Goal: Task Accomplishment & Management: Use online tool/utility

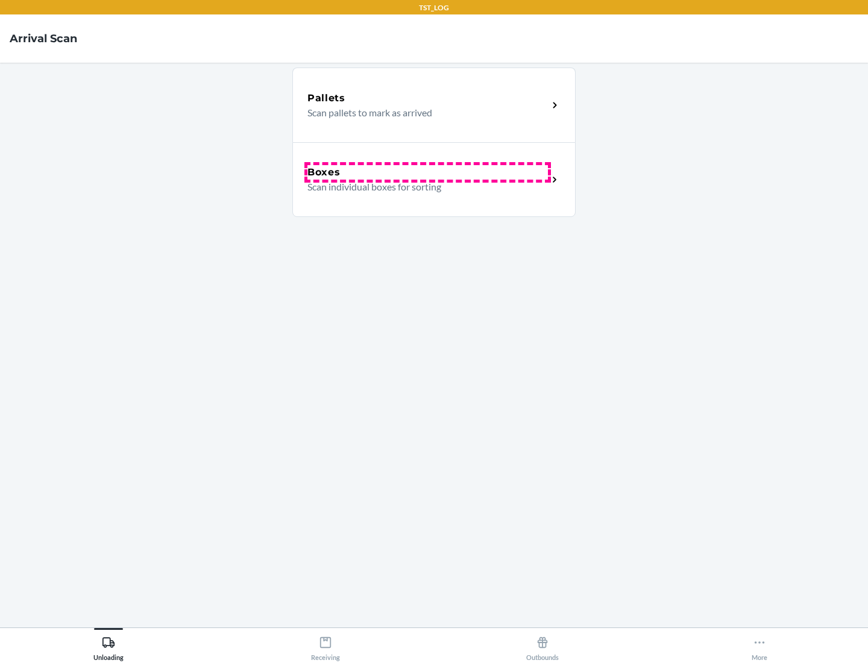
click at [428, 172] on div "Boxes" at bounding box center [428, 172] width 241 height 14
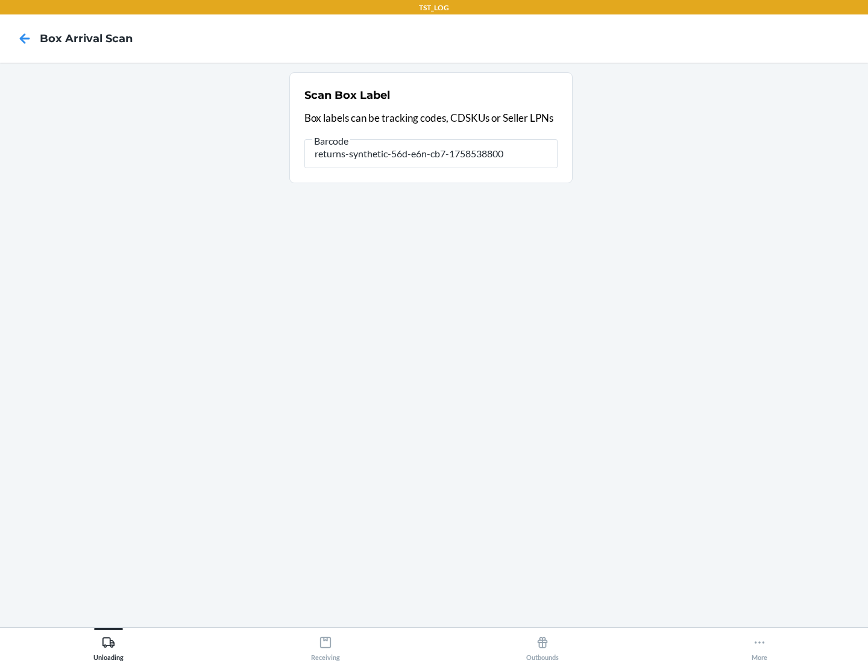
type input "returns-synthetic-56d-e6n-cb7-1758538800"
